Goal: Find specific page/section: Find specific page/section

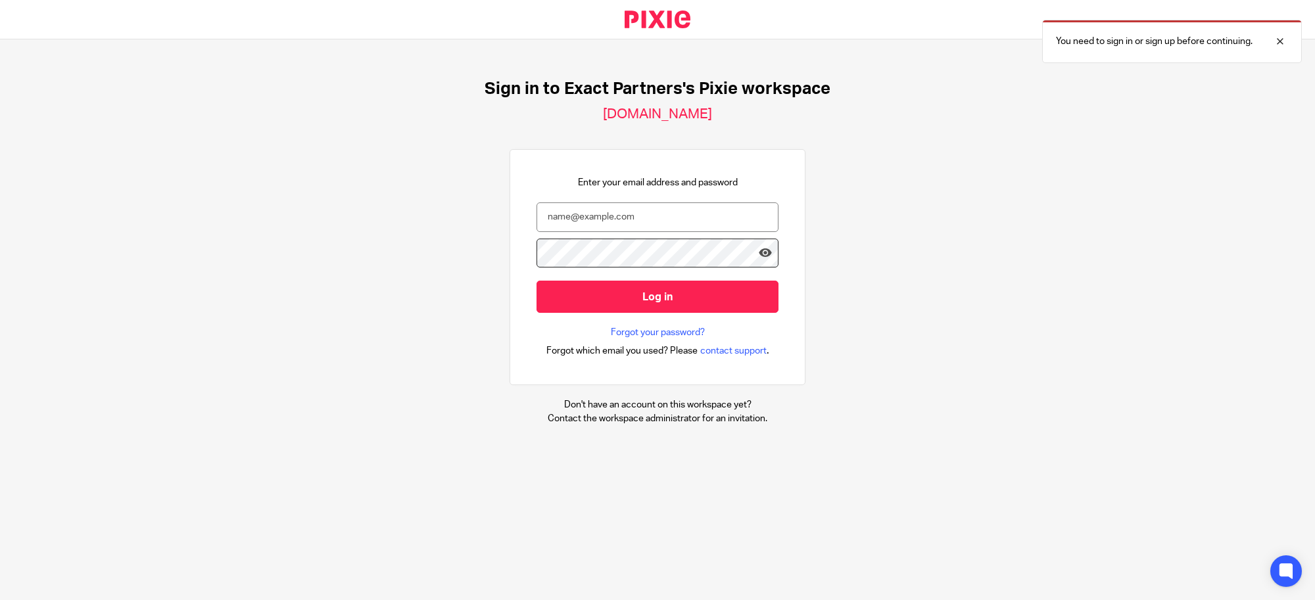
click at [0, 600] on nordpass-portal at bounding box center [0, 600] width 0 height 0
type input "[EMAIL_ADDRESS][DOMAIN_NAME]"
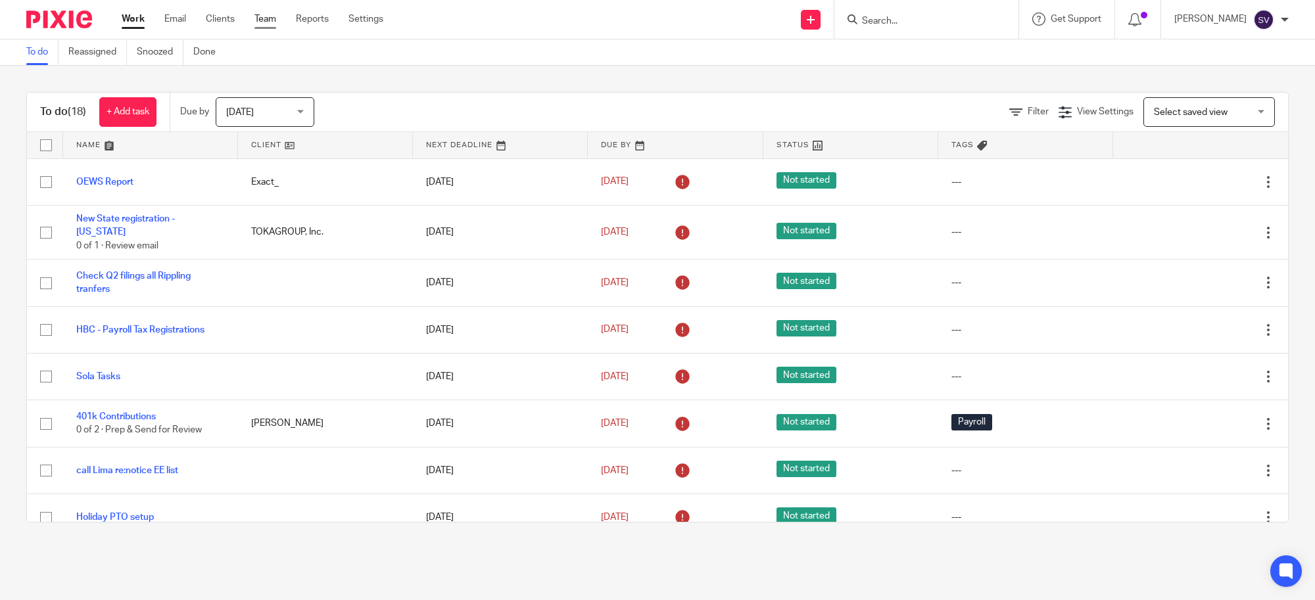
click at [266, 22] on link "Team" at bounding box center [265, 18] width 22 height 13
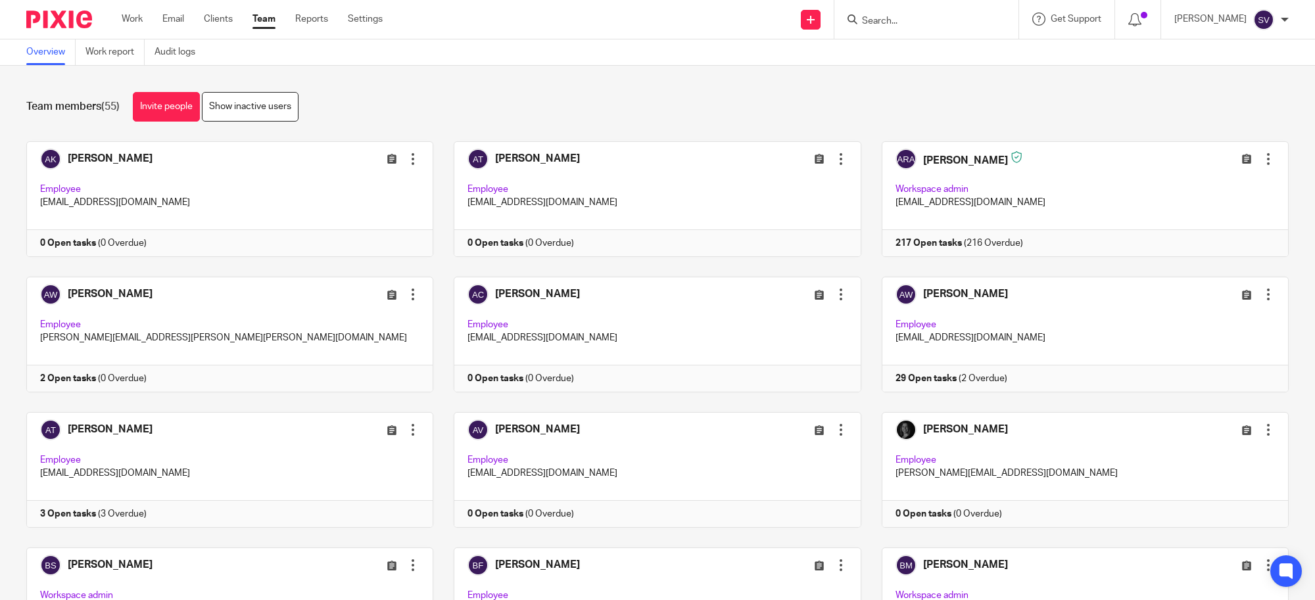
click at [895, 20] on input "Search" at bounding box center [920, 22] width 118 height 12
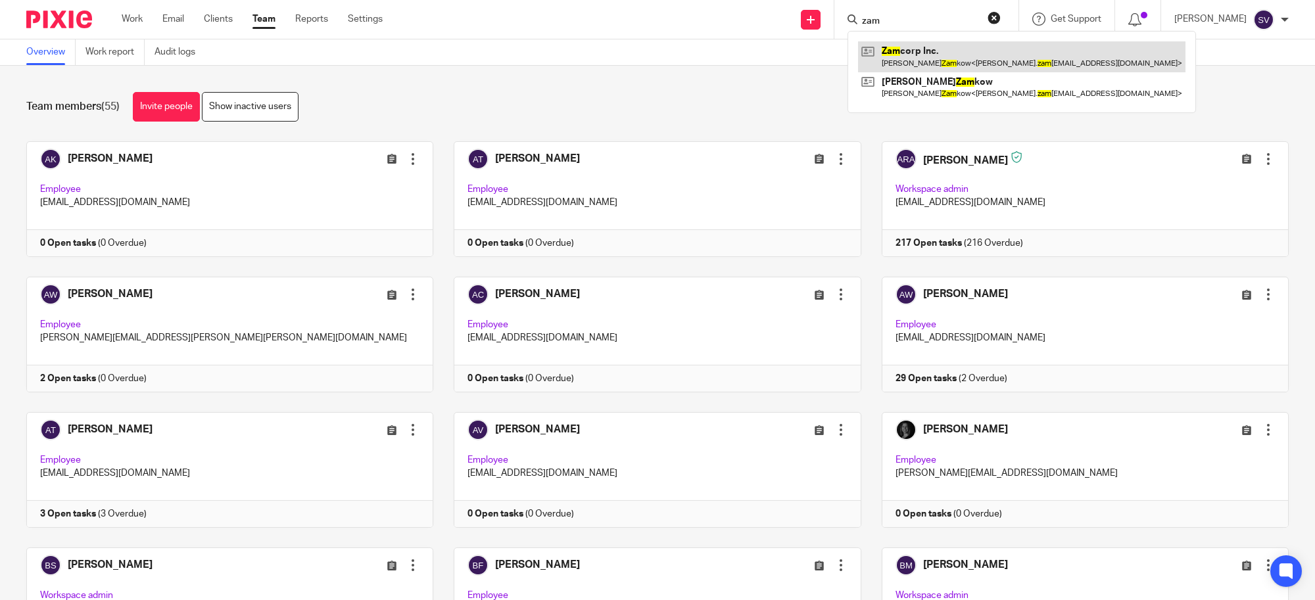
type input "zam"
click at [953, 50] on link at bounding box center [1021, 56] width 327 height 30
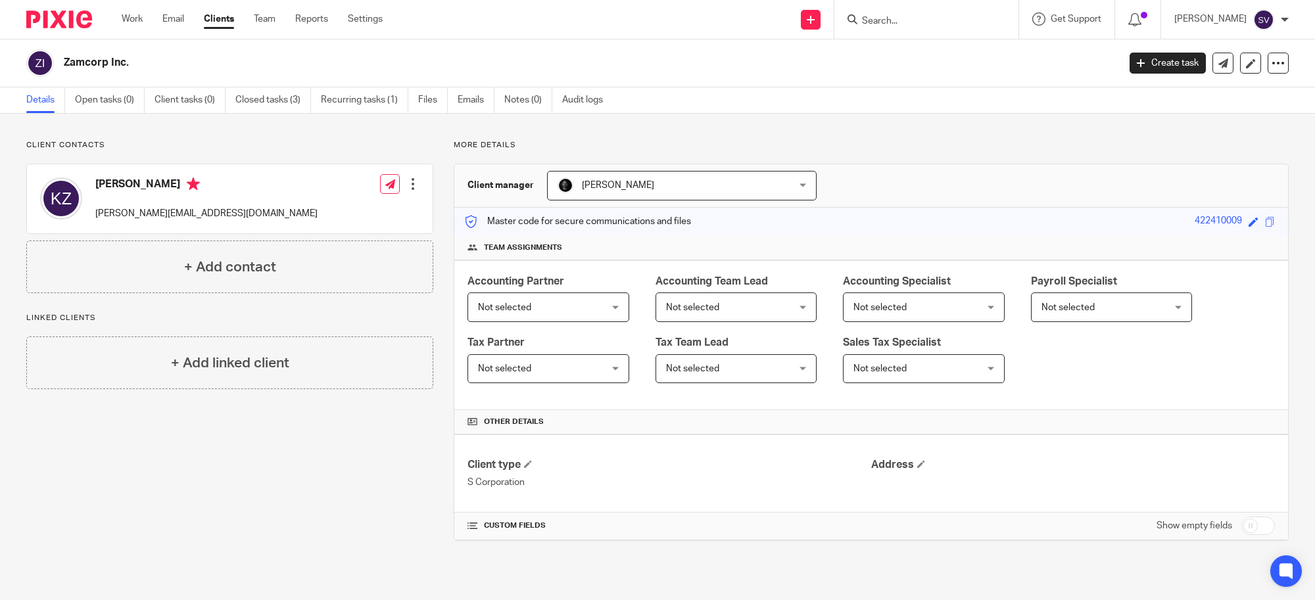
drag, startPoint x: 438, startPoint y: 106, endPoint x: 435, endPoint y: 113, distance: 7.7
click at [438, 106] on link "Files" at bounding box center [433, 100] width 30 height 26
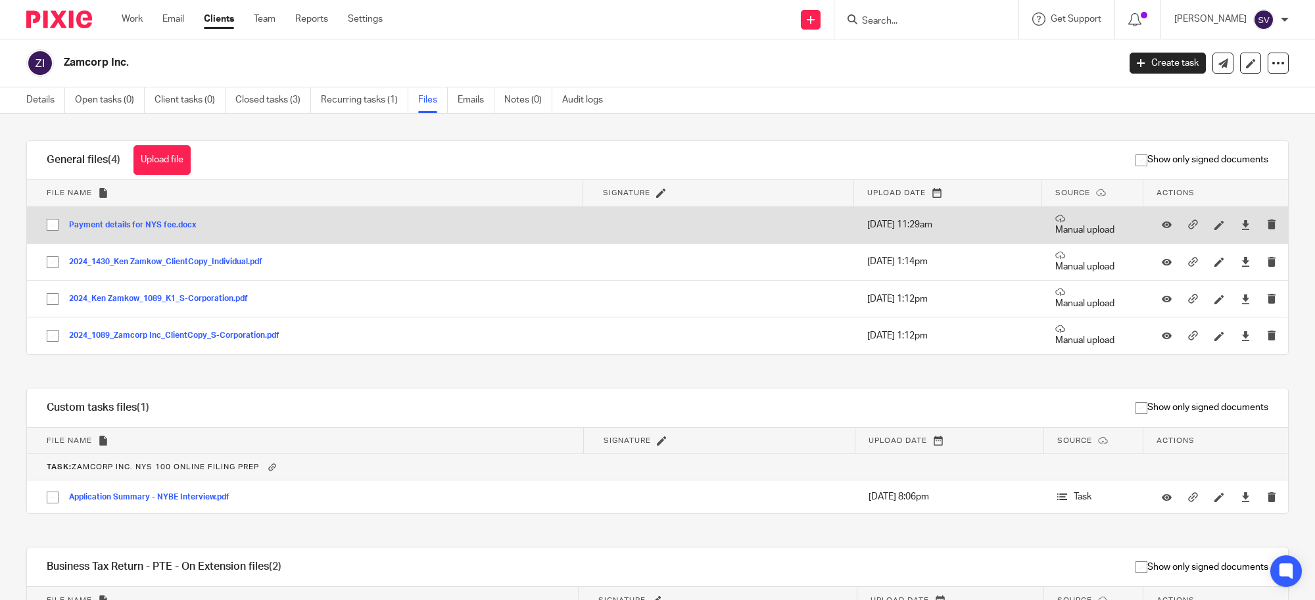
click at [171, 225] on button "Payment details for NYS fee.docx" at bounding box center [137, 225] width 137 height 9
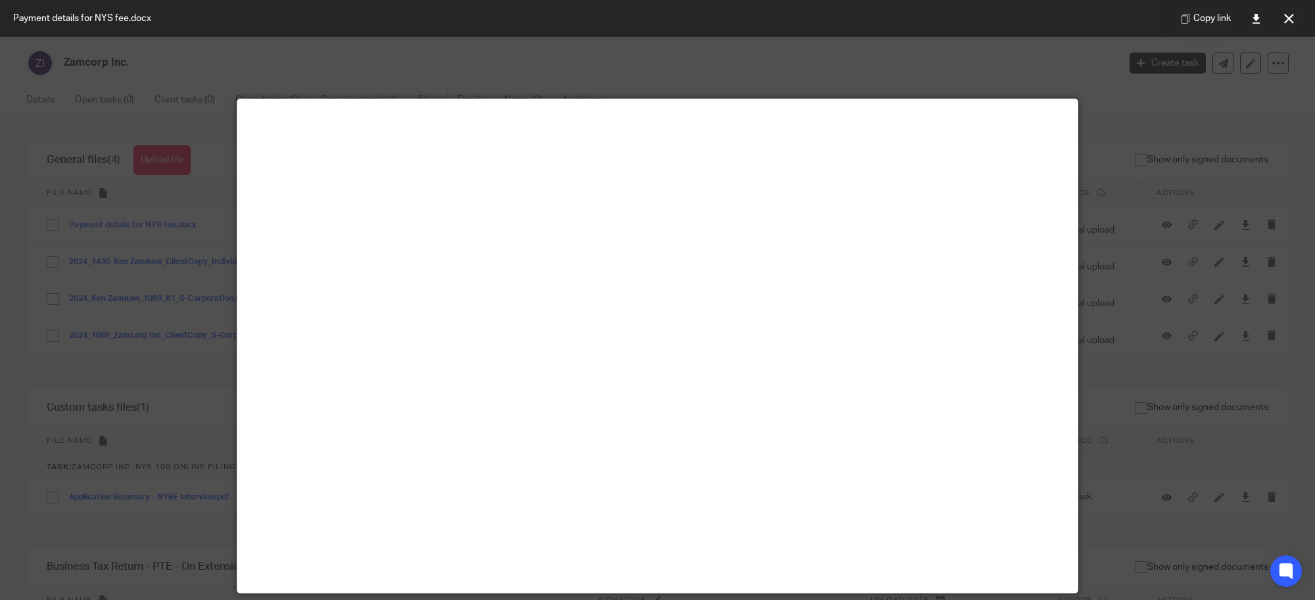
drag, startPoint x: 947, startPoint y: 46, endPoint x: 1069, endPoint y: 37, distance: 122.6
click at [948, 44] on div at bounding box center [657, 300] width 1315 height 600
click at [1276, 18] on button at bounding box center [1289, 18] width 26 height 26
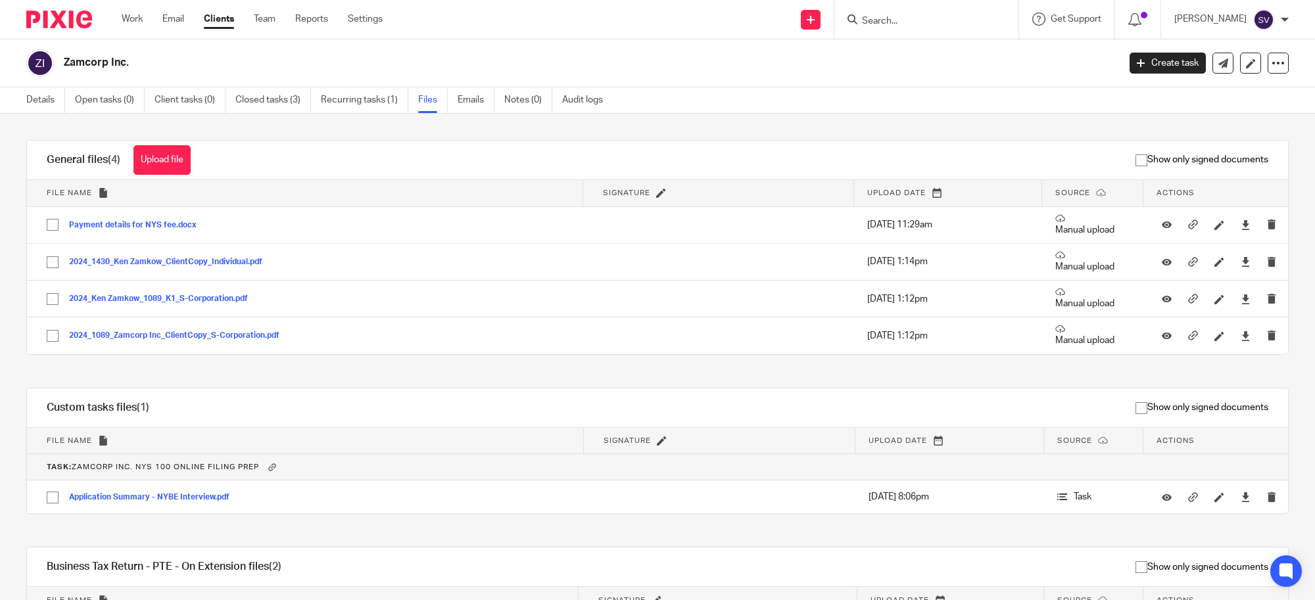
click at [857, 14] on icon at bounding box center [853, 19] width 10 height 10
click at [896, 16] on input "Search" at bounding box center [920, 22] width 118 height 12
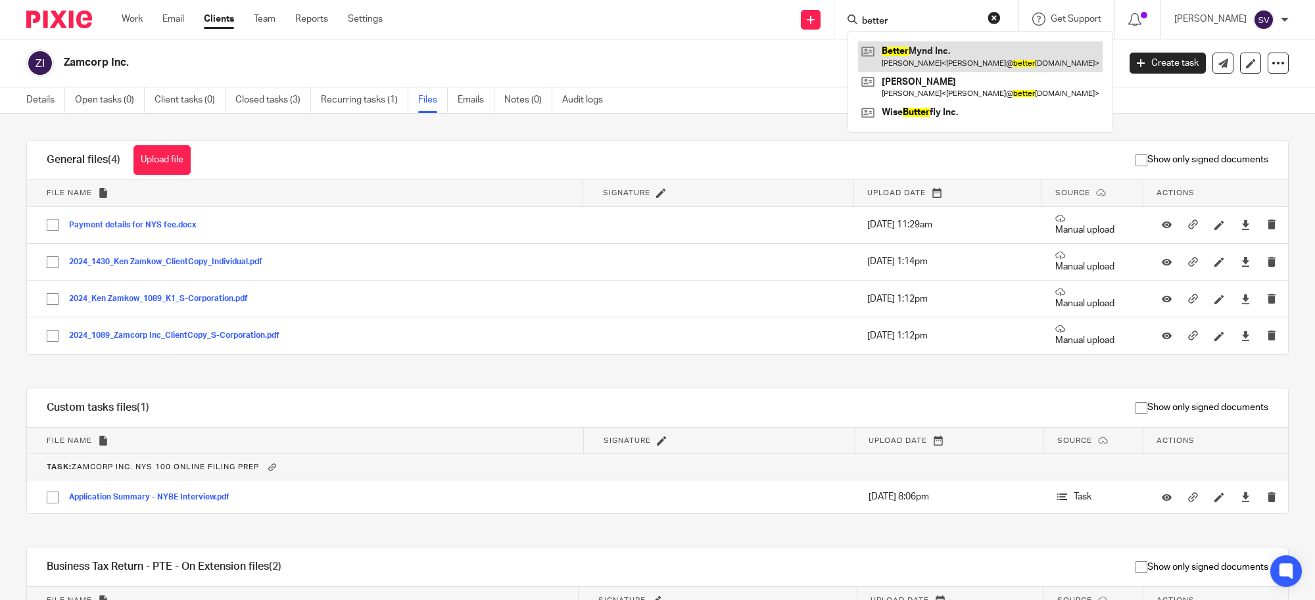
type input "better"
click at [921, 53] on link at bounding box center [980, 56] width 245 height 30
